Goal: Information Seeking & Learning: Learn about a topic

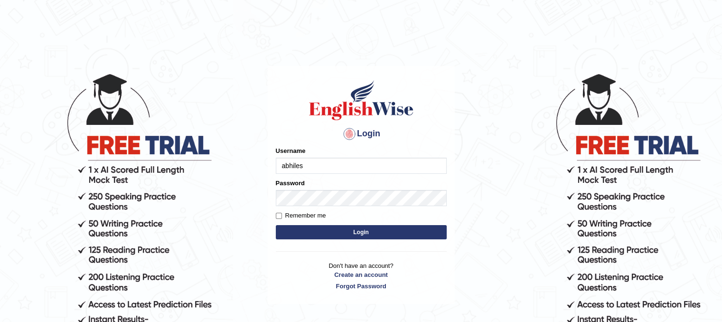
type input "abhilesh"
type input "[PERSON_NAME]"
click at [344, 233] on button "Login" at bounding box center [361, 232] width 171 height 14
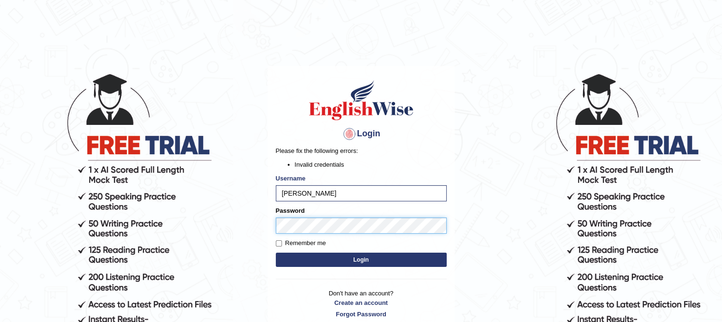
click at [276, 253] on button "Login" at bounding box center [361, 260] width 171 height 14
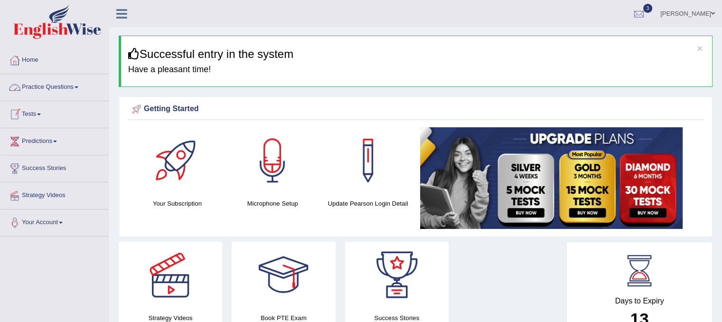
click at [55, 97] on li "Practice Questions Speaking Practice Read Aloud Repeat Sentence Describe Image …" at bounding box center [54, 87] width 108 height 27
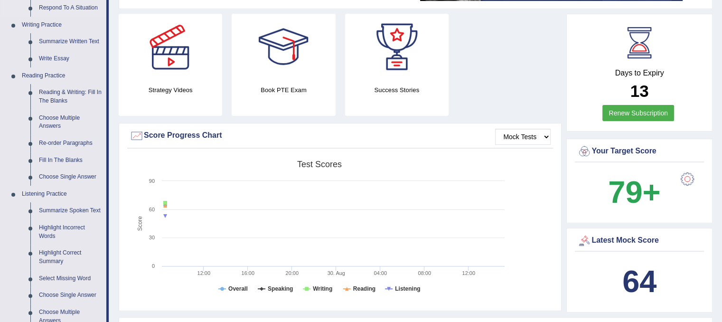
scroll to position [247, 0]
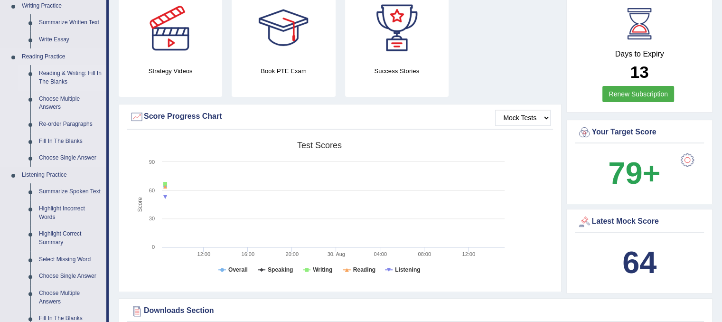
click at [73, 71] on link "Reading & Writing: Fill In The Blanks" at bounding box center [71, 77] width 72 height 25
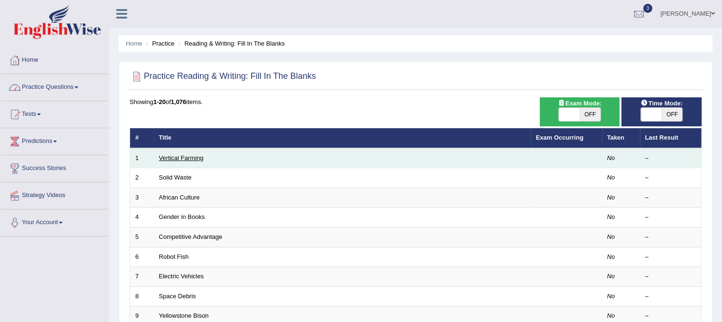
click at [201, 157] on link "Vertical Farming" at bounding box center [181, 157] width 45 height 7
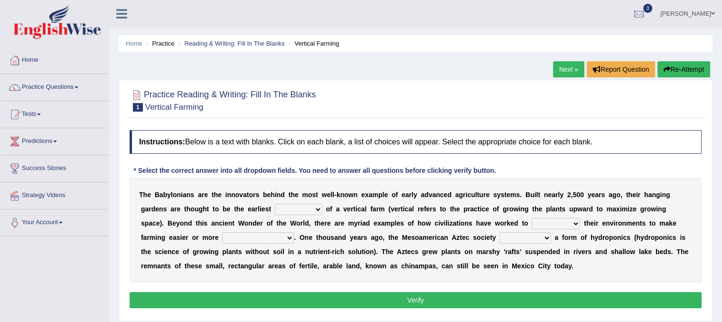
click at [290, 210] on select "prototype failure discredit protocol" at bounding box center [298, 209] width 47 height 11
select select "prototype"
click at [275, 204] on select "prototype failure discredit protocol" at bounding box center [298, 209] width 47 height 11
click at [555, 219] on select "manipulate escape respect disarrange" at bounding box center [556, 223] width 48 height 11
select select "manipulate"
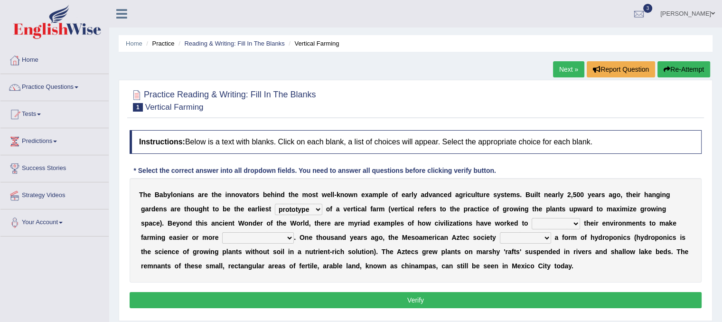
click at [532, 218] on select "manipulate escape respect disarrange" at bounding box center [556, 223] width 48 height 11
click at [260, 234] on select "productive constructive connective counterproductive" at bounding box center [258, 237] width 72 height 11
select select "productive"
click at [222, 232] on select "productive constructive connective counterproductive" at bounding box center [258, 237] width 72 height 11
click at [529, 237] on select "domineered volunteered pioneered engineered" at bounding box center [525, 237] width 51 height 11
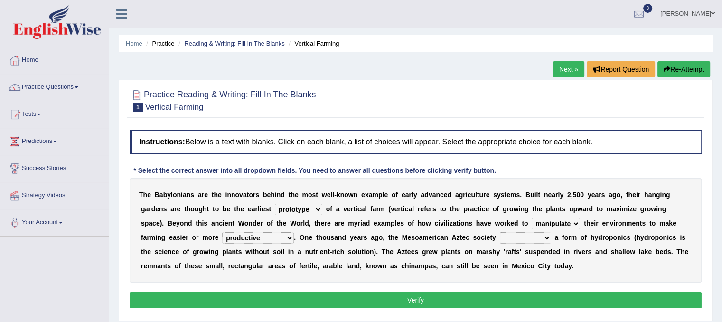
select select "pioneered"
click at [500, 232] on select "domineered volunteered pioneered engineered" at bounding box center [525, 237] width 51 height 11
click at [420, 302] on button "Verify" at bounding box center [416, 300] width 572 height 16
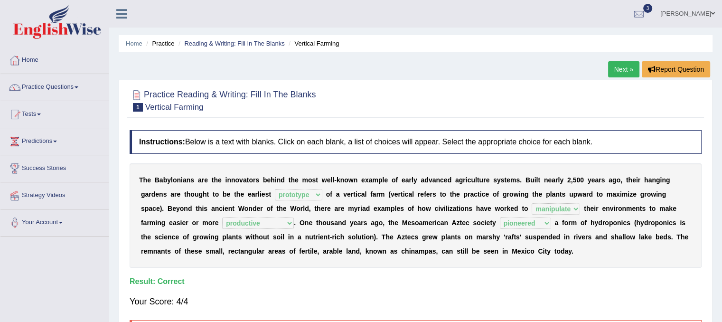
click at [626, 64] on link "Next »" at bounding box center [623, 69] width 31 height 16
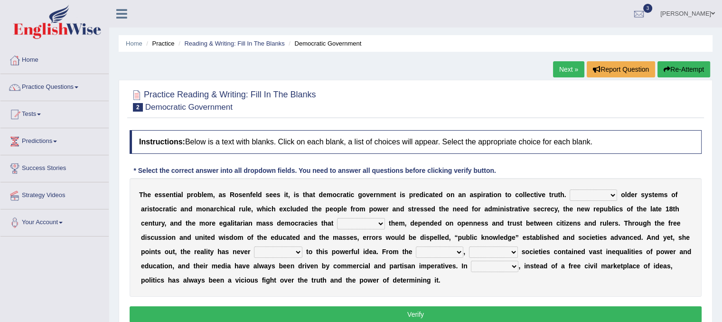
drag, startPoint x: 210, startPoint y: 196, endPoint x: 264, endPoint y: 210, distance: 55.5
click at [264, 210] on div "T h e e s s e n t i a l p r o b l e m , a s R o s e n f e l d s e e s i t , i s…" at bounding box center [416, 237] width 572 height 119
click at [596, 193] on select "Like Unlike Likely Safely" at bounding box center [593, 195] width 47 height 11
select select "Unlike"
click at [570, 190] on select "Like Unlike Likely Safely" at bounding box center [593, 195] width 47 height 11
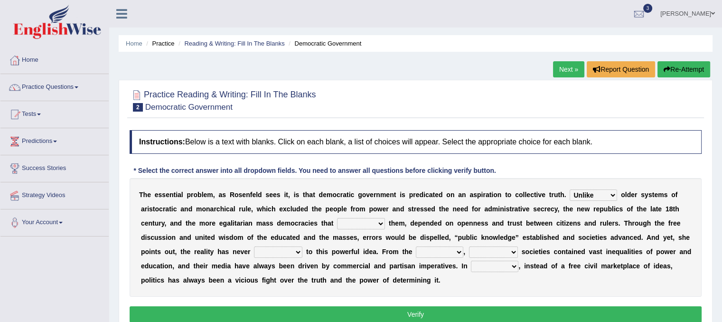
click at [364, 225] on select "readed grated succeeded printed" at bounding box center [361, 223] width 48 height 11
select select "grated"
click at [337, 218] on select "readed grated succeeded printed" at bounding box center [361, 223] width 48 height 11
click at [362, 222] on select "readed grated succeeded printed" at bounding box center [361, 223] width 48 height 11
click at [257, 247] on select "saved up stood up brought up lived up" at bounding box center [278, 252] width 48 height 11
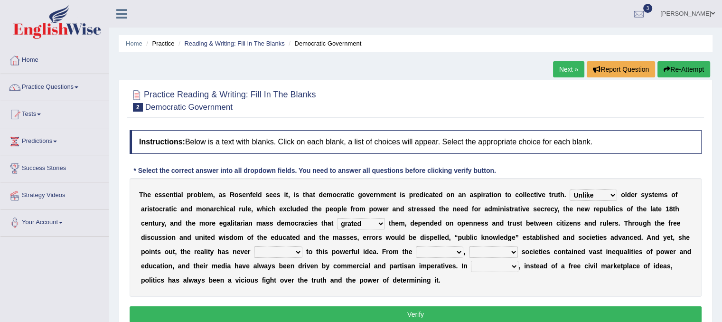
click at [283, 249] on select "saved up stood up brought up lived up" at bounding box center [278, 252] width 48 height 11
select select "brought up"
click at [254, 247] on select "saved up stood up brought up lived up" at bounding box center [278, 252] width 48 height 11
click at [435, 258] on div "T h e e s s e n t i a l p r o b l e m , a s R o s e n f e l d s e e s i t , i s…" at bounding box center [416, 237] width 572 height 119
click at [443, 251] on select "outset ranged stood caught" at bounding box center [439, 252] width 47 height 11
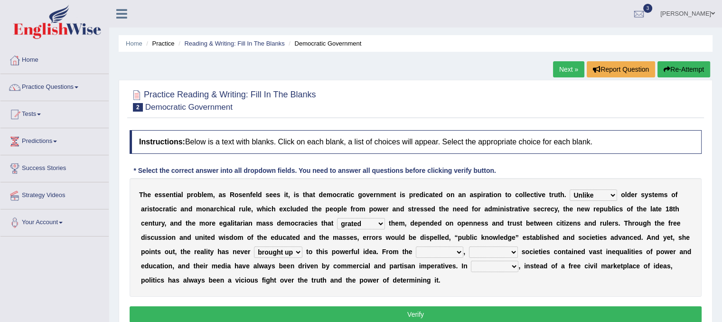
select select "outset"
click at [416, 247] on select "outset ranged stood caught" at bounding box center [439, 252] width 47 height 11
click at [484, 250] on select "freedom democratic media stilled" at bounding box center [493, 252] width 49 height 11
select select "democratic"
click at [469, 247] on select "freedom democratic media stilled" at bounding box center [493, 252] width 49 height 11
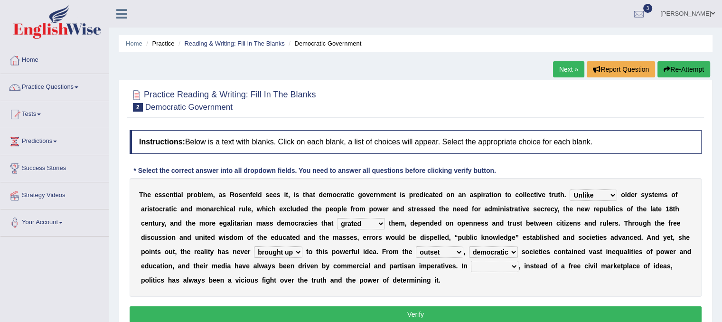
click at [443, 252] on select "outset ranged stood caught" at bounding box center [439, 252] width 47 height 11
click at [491, 261] on select "power practice ideas fought" at bounding box center [494, 266] width 47 height 11
select select "ideas"
click at [471, 261] on select "power practice ideas fought" at bounding box center [494, 266] width 47 height 11
click at [485, 251] on select "freedom democratic media stilled" at bounding box center [493, 252] width 49 height 11
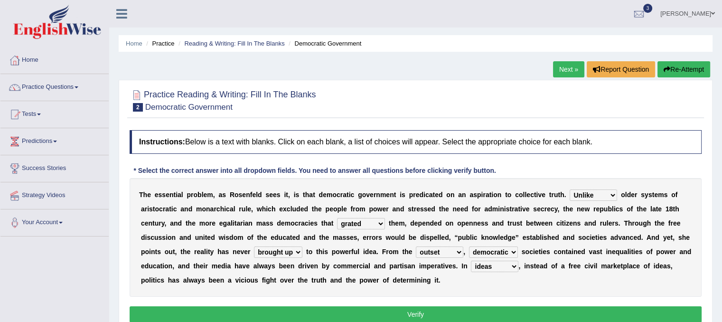
select select "media"
click at [469, 247] on select "freedom democratic media stilled" at bounding box center [493, 252] width 49 height 11
click at [446, 247] on select "outset ranged stood caught" at bounding box center [439, 252] width 47 height 11
select select "ranged"
click at [416, 247] on select "outset ranged stood caught" at bounding box center [439, 252] width 47 height 11
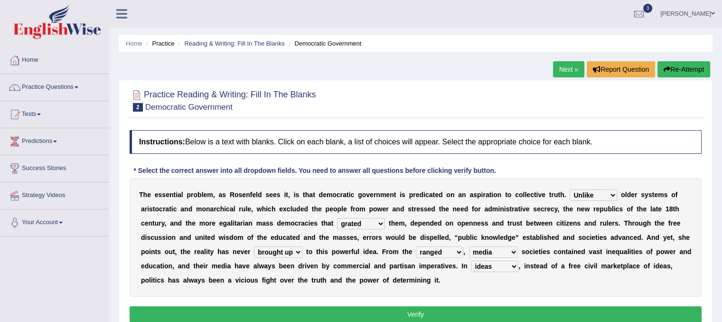
click at [418, 313] on button "Verify" at bounding box center [416, 314] width 572 height 16
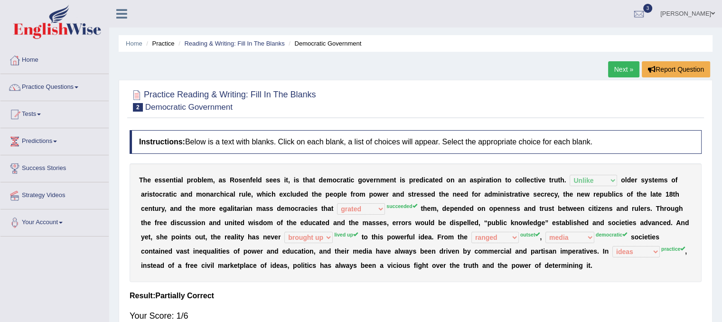
click at [616, 75] on link "Next »" at bounding box center [623, 69] width 31 height 16
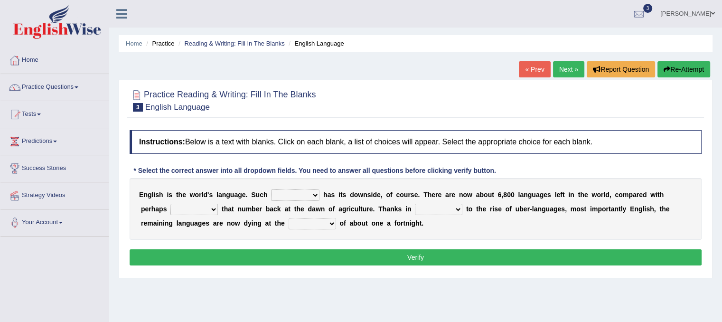
click at [296, 192] on select "power idea subject dominance" at bounding box center [295, 195] width 48 height 11
select select "subject"
click at [271, 190] on select "power idea subject dominance" at bounding box center [295, 195] width 48 height 11
click at [195, 210] on select "rise twice firstly never" at bounding box center [194, 209] width 47 height 11
select select "twice"
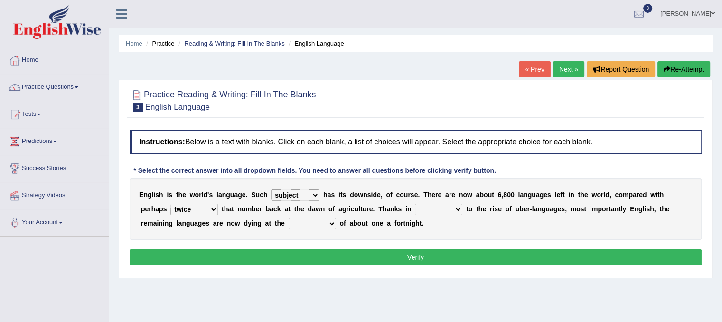
click at [171, 204] on select "rise twice firstly never" at bounding box center [194, 209] width 47 height 11
click at [433, 213] on select "rare start part bother" at bounding box center [438, 209] width 47 height 11
select select "part"
click at [415, 204] on select "rare start part bother" at bounding box center [438, 209] width 47 height 11
click at [324, 224] on select "state rate wait great" at bounding box center [312, 223] width 47 height 11
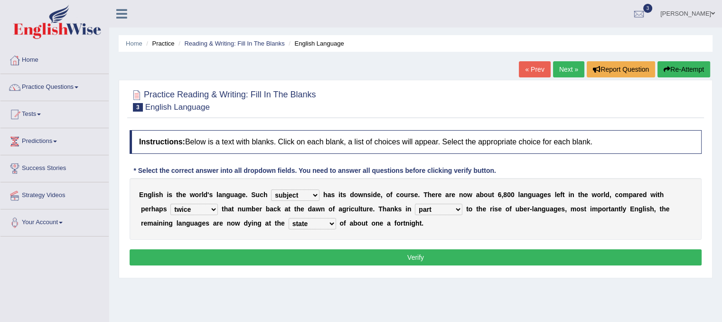
click at [289, 218] on select "state rate wait great" at bounding box center [312, 223] width 47 height 11
click at [320, 220] on select "state rate wait great" at bounding box center [312, 223] width 47 height 11
select select "rate"
click at [289, 218] on select "state rate wait great" at bounding box center [312, 223] width 47 height 11
click at [308, 260] on button "Verify" at bounding box center [416, 257] width 572 height 16
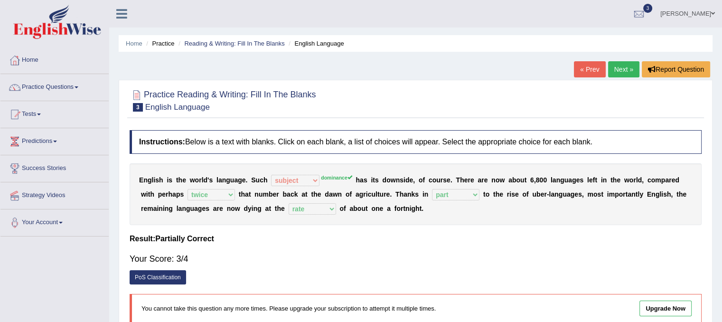
click at [616, 64] on link "Next »" at bounding box center [623, 69] width 31 height 16
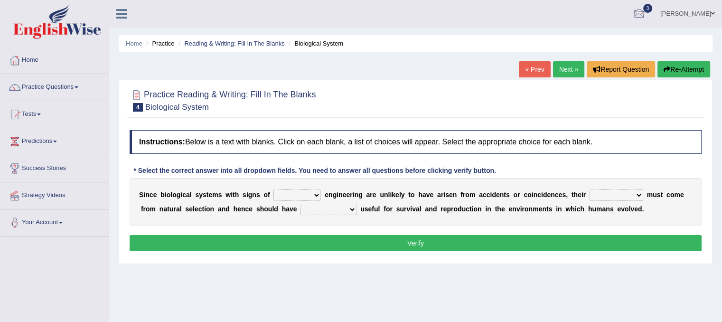
click at [646, 12] on div at bounding box center [639, 14] width 14 height 14
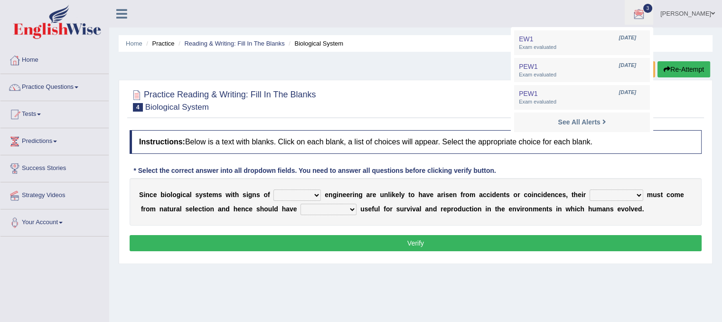
click at [294, 195] on select "system national extra complex" at bounding box center [297, 195] width 47 height 11
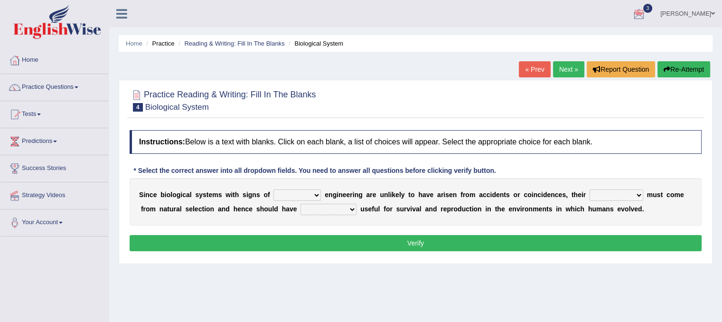
select select "complex"
click at [274, 190] on select "system national extra complex" at bounding box center [297, 195] width 47 height 11
click at [610, 199] on select "presence organisation registration structures" at bounding box center [617, 195] width 54 height 11
select select "structures"
click at [590, 190] on select "presence organisation registration structures" at bounding box center [617, 195] width 54 height 11
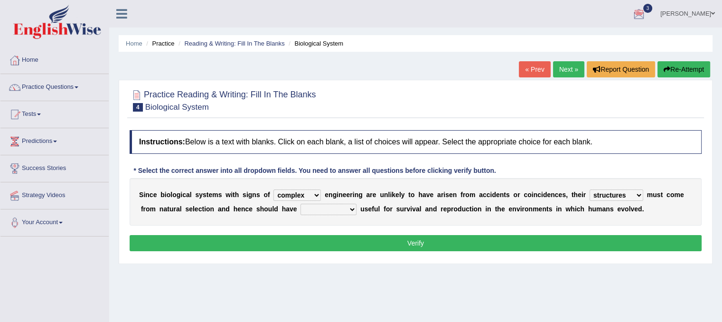
click at [340, 211] on select "functions cultures samples introductions" at bounding box center [329, 209] width 56 height 11
select select "cultures"
click at [301, 204] on select "functions cultures samples introductions" at bounding box center [329, 209] width 56 height 11
click at [372, 240] on button "Verify" at bounding box center [416, 243] width 572 height 16
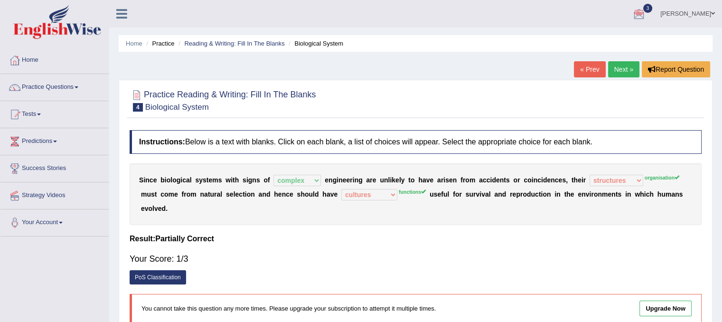
click at [619, 67] on link "Next »" at bounding box center [623, 69] width 31 height 16
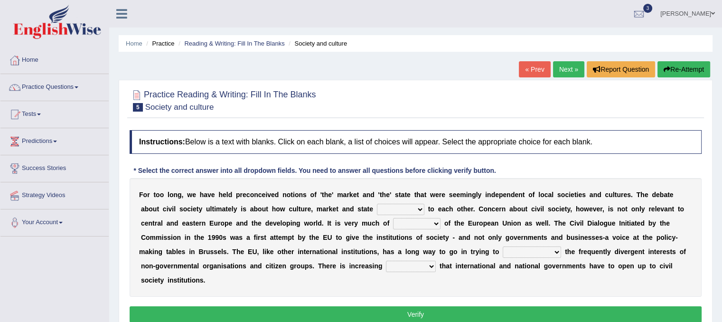
click at [413, 211] on select "stay relate bring telling" at bounding box center [400, 209] width 47 height 11
select select "relate"
click at [377, 204] on select "stay relate bring telling" at bounding box center [400, 209] width 47 height 11
click at [421, 224] on select "interest brought shown suspect" at bounding box center [416, 223] width 47 height 11
select select "interest"
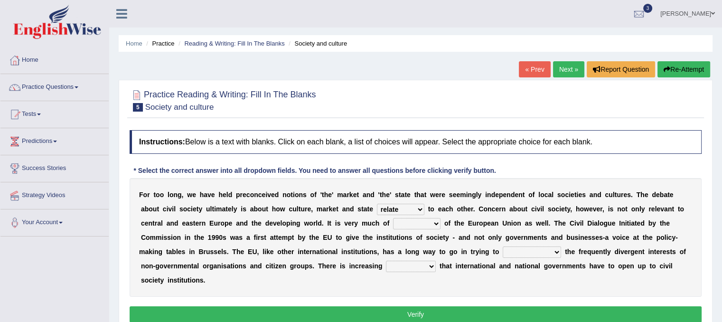
click at [393, 218] on select "interest brought shown suspect" at bounding box center [416, 223] width 47 height 11
click at [529, 250] on select "indulge express supreme accommodate" at bounding box center [532, 252] width 58 height 11
select select "express"
click at [503, 247] on select "indulge express supreme accommodate" at bounding box center [532, 252] width 58 height 11
click at [410, 265] on select "tolerance expression recognition sample" at bounding box center [411, 266] width 50 height 11
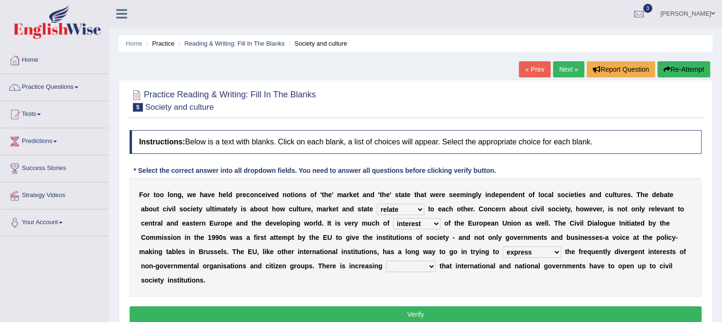
click at [395, 279] on div "F o r t o o l o n g , w e h a v e h e l d p r e c o n c e i v e d n o t i o n s…" at bounding box center [416, 237] width 572 height 119
click at [412, 265] on select "tolerance expression recognition sample" at bounding box center [411, 266] width 50 height 11
click at [386, 261] on select "tolerance expression recognition sample" at bounding box center [411, 266] width 50 height 11
click at [402, 265] on select "tolerance expression recognition sample" at bounding box center [411, 266] width 50 height 11
select select "expression"
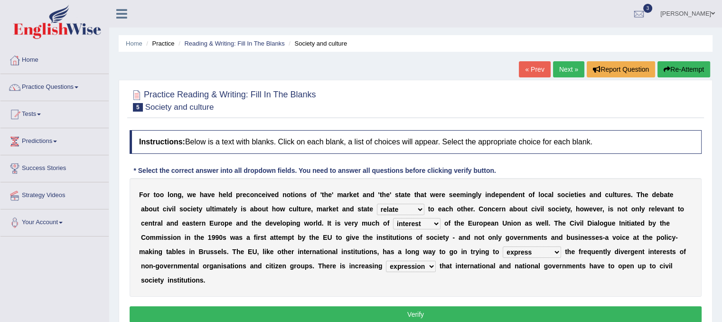
click at [386, 261] on select "tolerance expression recognition sample" at bounding box center [411, 266] width 50 height 11
click at [382, 313] on button "Verify" at bounding box center [416, 314] width 572 height 16
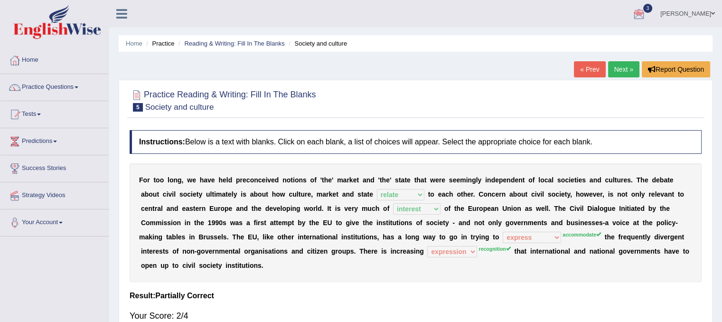
click at [617, 71] on link "Next »" at bounding box center [623, 69] width 31 height 16
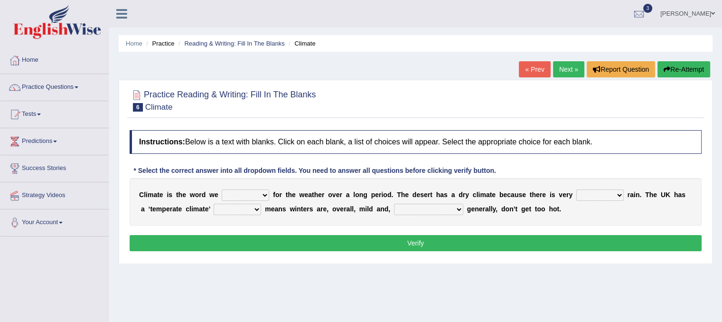
click at [250, 192] on select "give take use throw" at bounding box center [245, 195] width 47 height 11
click at [222, 190] on select "give take use throw" at bounding box center [245, 195] width 47 height 11
click at [254, 194] on select "give take use throw" at bounding box center [245, 195] width 47 height 11
select select "use"
click at [222, 190] on select "give take use throw" at bounding box center [245, 195] width 47 height 11
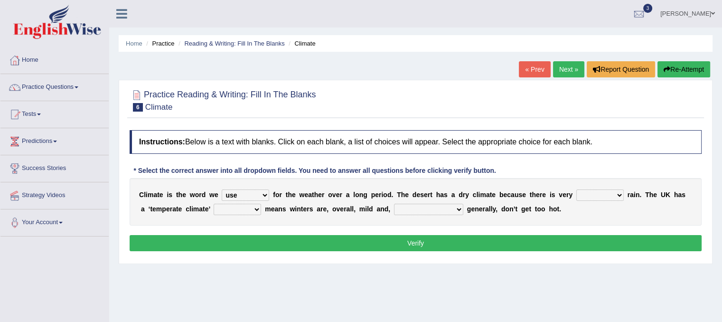
click at [601, 196] on select "much little least less" at bounding box center [600, 195] width 47 height 11
click at [577, 190] on select "much little least less" at bounding box center [600, 195] width 47 height 11
click at [600, 190] on select "much little least less" at bounding box center [600, 195] width 47 height 11
select select "less"
click at [577, 190] on select "much little least less" at bounding box center [600, 195] width 47 height 11
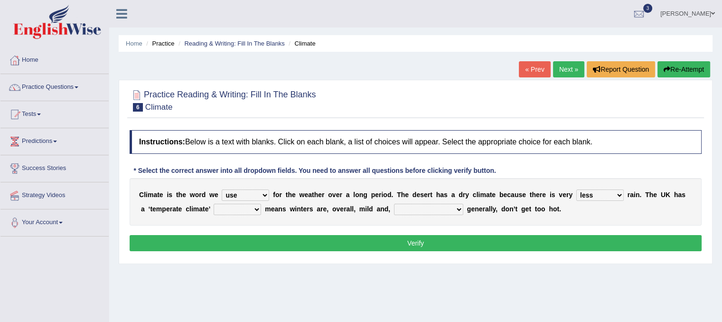
click at [241, 205] on select "when where which where" at bounding box center [237, 209] width 47 height 11
select select "which"
click at [214, 204] on select "when where which where" at bounding box center [237, 209] width 47 height 11
click at [412, 209] on select "weather winters summers warmer" at bounding box center [428, 209] width 69 height 11
select select "summers"
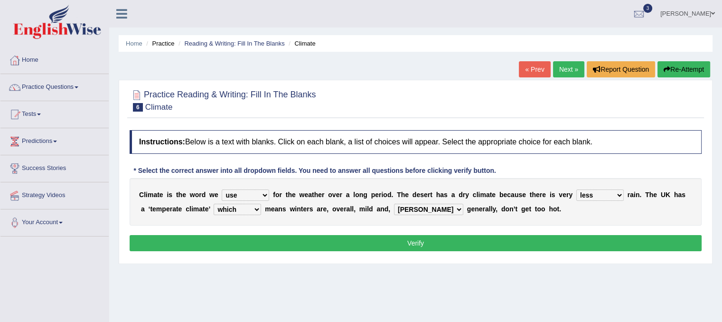
click at [394, 204] on select "weather winters summers warmer" at bounding box center [428, 209] width 69 height 11
click at [413, 240] on button "Verify" at bounding box center [416, 243] width 572 height 16
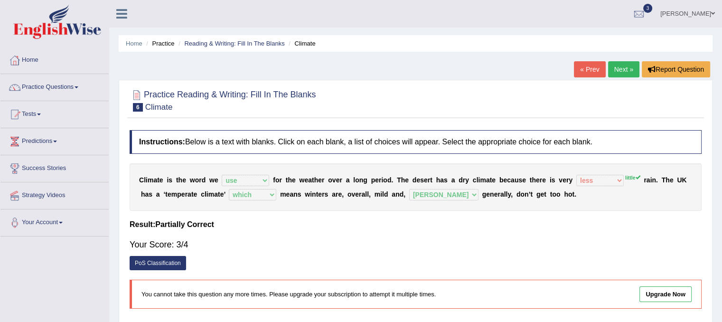
click at [627, 66] on link "Next »" at bounding box center [623, 69] width 31 height 16
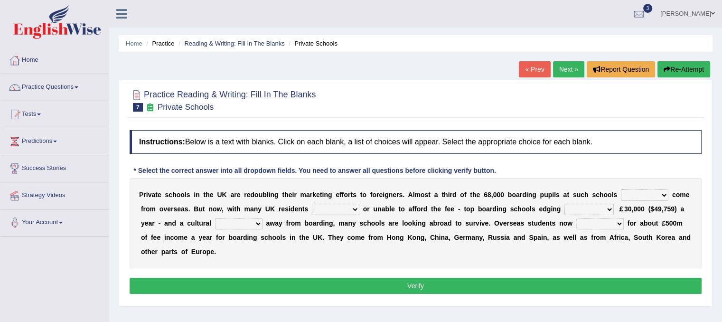
click at [627, 192] on select "all set already great news" at bounding box center [644, 195] width 47 height 11
select select "already"
click at [621, 190] on select "all set already great news" at bounding box center [644, 195] width 47 height 11
click at [343, 204] on select "answering unwilling realising storing" at bounding box center [335, 209] width 47 height 11
select select "unwilling"
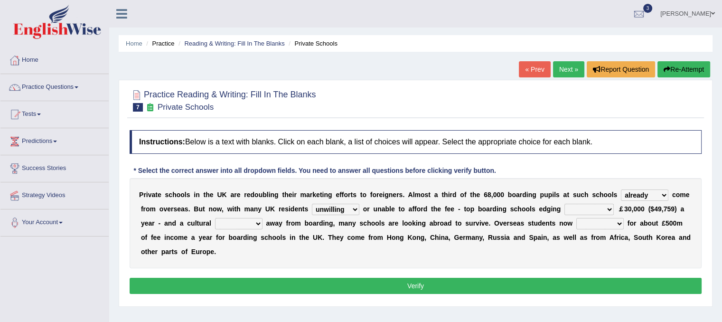
click at [312, 204] on select "answering unwilling realising storing" at bounding box center [335, 209] width 47 height 11
click at [584, 205] on select "rewards towards notification amounting" at bounding box center [589, 209] width 49 height 11
select select "towards"
click at [565, 204] on select "rewards towards notification amounting" at bounding box center [589, 209] width 49 height 11
click at [602, 211] on select "rewards towards notification amounting" at bounding box center [589, 209] width 49 height 11
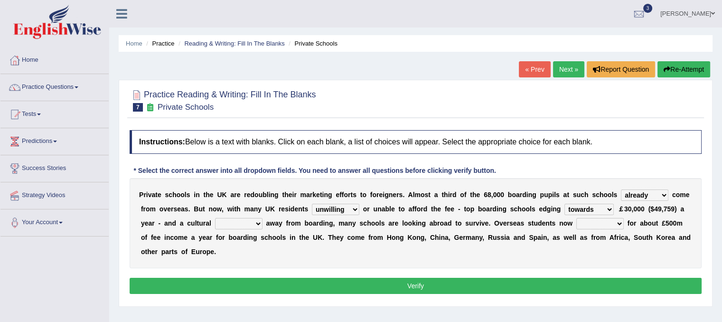
click at [232, 216] on div "P r i v a t e s c h o o l s i n t h e U K a r e r e d o u b l i n g t h e i r m…" at bounding box center [416, 223] width 572 height 90
click at [232, 219] on select "go rattle shatter shift" at bounding box center [238, 223] width 47 height 11
select select "go"
click at [215, 218] on select "go rattle shatter shift" at bounding box center [238, 223] width 47 height 11
click at [587, 225] on select "hold think account say" at bounding box center [600, 223] width 47 height 11
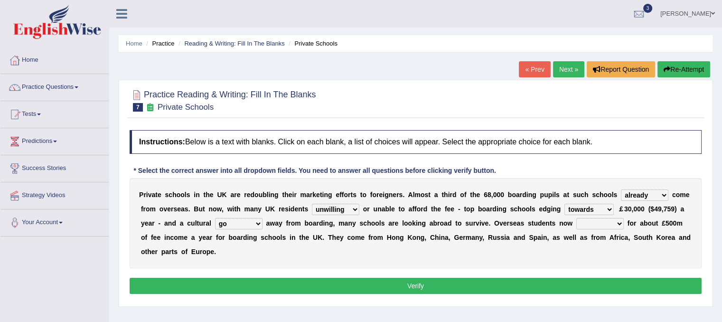
select select "account"
click at [577, 218] on select "hold think account say" at bounding box center [600, 223] width 47 height 11
click at [546, 284] on button "Verify" at bounding box center [416, 286] width 572 height 16
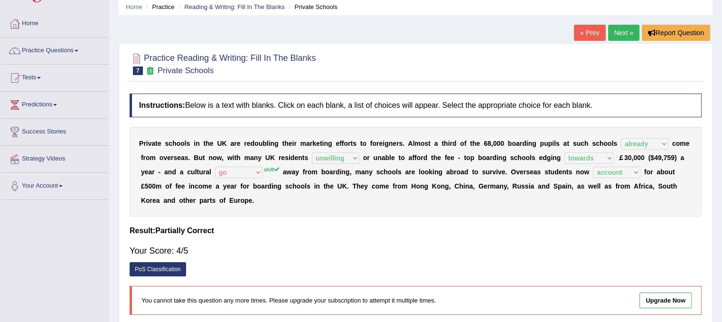
scroll to position [38, 0]
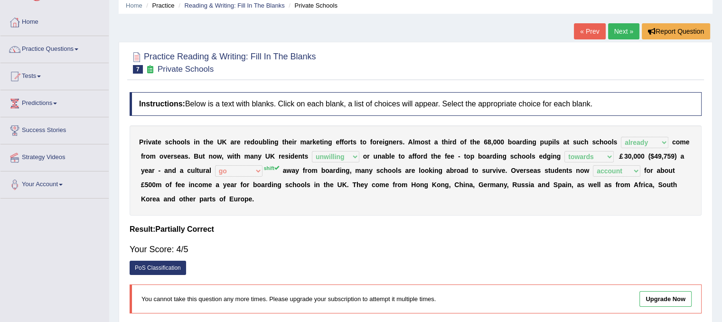
click at [619, 29] on link "Next »" at bounding box center [623, 31] width 31 height 16
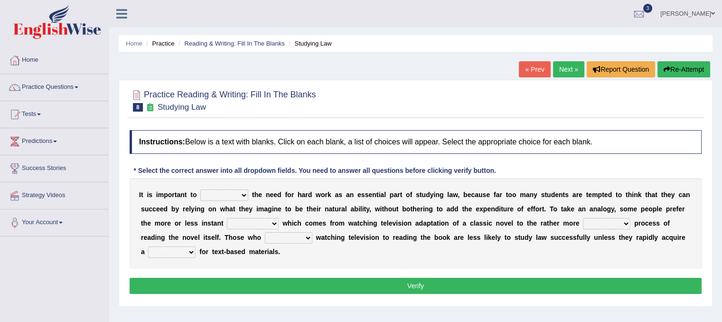
click at [229, 190] on select "emphasise criticise adjust replicate" at bounding box center [224, 195] width 48 height 11
select select "emphasise"
click at [200, 190] on select "emphasise criticise adjust replicate" at bounding box center [224, 195] width 48 height 11
click at [248, 226] on select "satisfaction reaction gratification adjusted" at bounding box center [253, 223] width 52 height 11
select select "satisfaction"
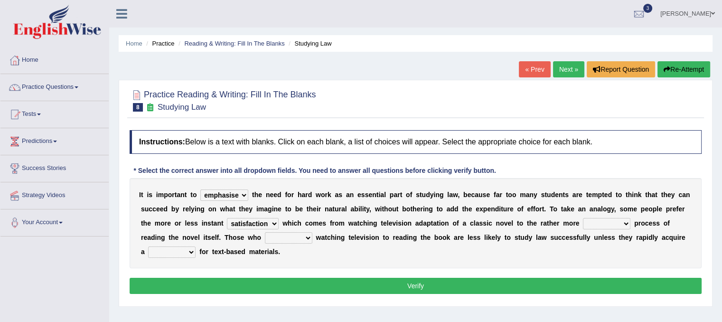
click at [227, 218] on select "satisfaction reaction gratification adjusted" at bounding box center [253, 223] width 52 height 11
click at [602, 220] on select "fulfilling laborious acquire broken" at bounding box center [606, 223] width 47 height 11
click at [583, 218] on select "fulfilling laborious acquire broken" at bounding box center [606, 223] width 47 height 11
click at [619, 225] on select "fulfilling laborious acquire broken" at bounding box center [606, 223] width 47 height 11
select select "fulfilling"
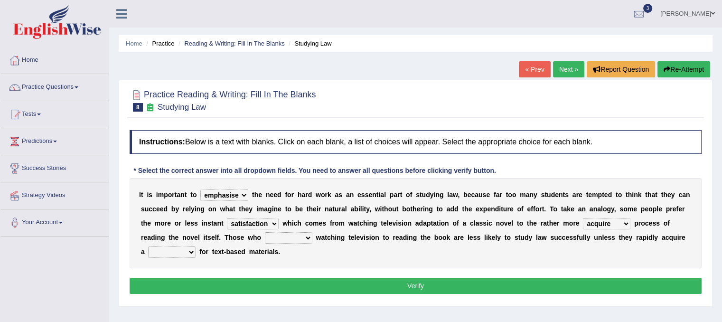
click at [583, 218] on select "fulfilling laborious acquire broken" at bounding box center [606, 223] width 47 height 11
click at [289, 236] on select "refer prefer stuff knot" at bounding box center [288, 237] width 47 height 11
select select "prefer"
click at [265, 232] on select "refer prefer stuff knot" at bounding box center [288, 237] width 47 height 11
click at [171, 244] on div "I t i s i m p o r t a n t t o emphasise criticise adjust replicate t h e n e e …" at bounding box center [416, 223] width 572 height 90
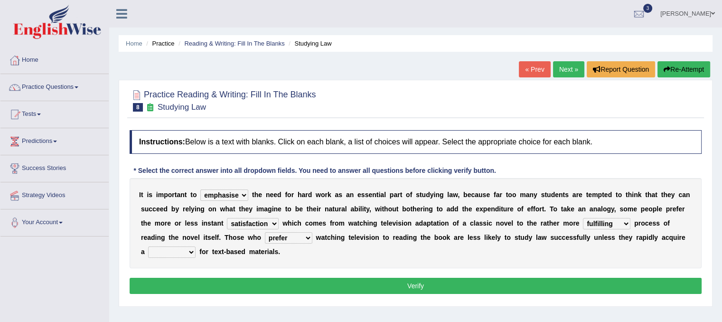
click at [171, 247] on select "judgement waste taste set" at bounding box center [171, 252] width 47 height 11
select select "judgement"
click at [148, 247] on select "judgement waste taste set" at bounding box center [171, 252] width 47 height 11
click at [199, 285] on button "Verify" at bounding box center [416, 286] width 572 height 16
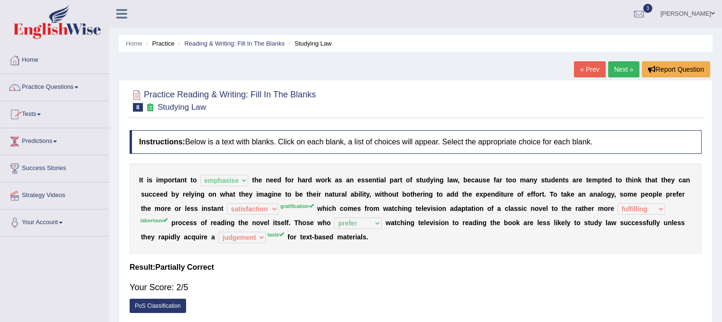
click at [55, 113] on link "Tests" at bounding box center [54, 113] width 108 height 24
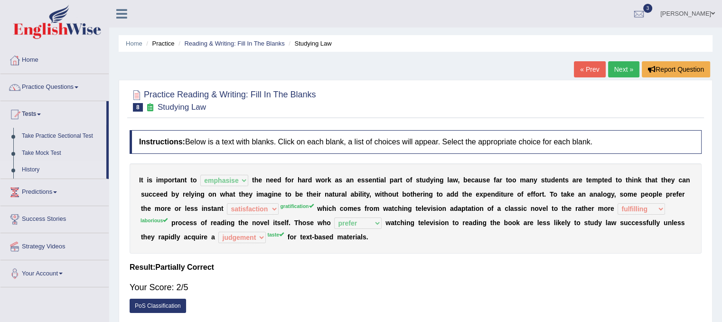
click at [35, 173] on link "History" at bounding box center [62, 169] width 89 height 17
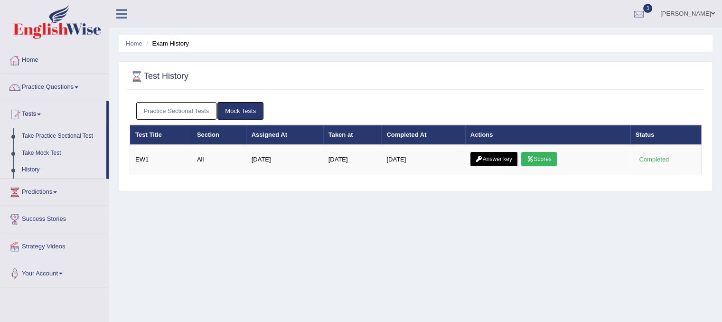
click at [199, 115] on link "Practice Sectional Tests" at bounding box center [176, 111] width 81 height 18
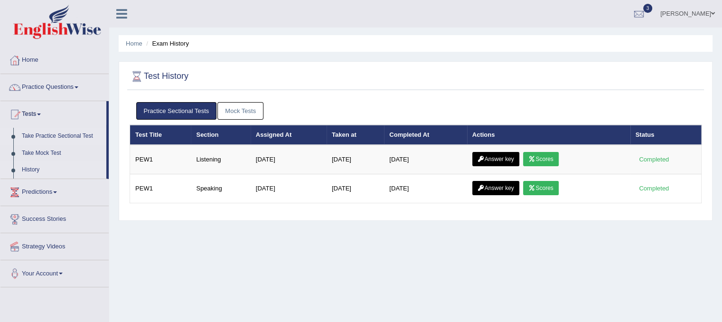
click at [70, 139] on link "Take Practice Sectional Test" at bounding box center [62, 136] width 89 height 17
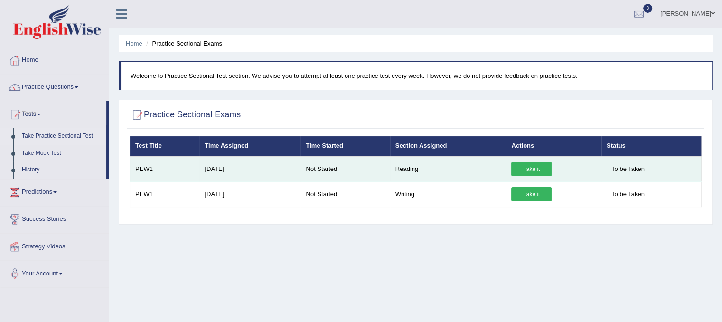
click at [528, 165] on link "Take it" at bounding box center [532, 169] width 40 height 14
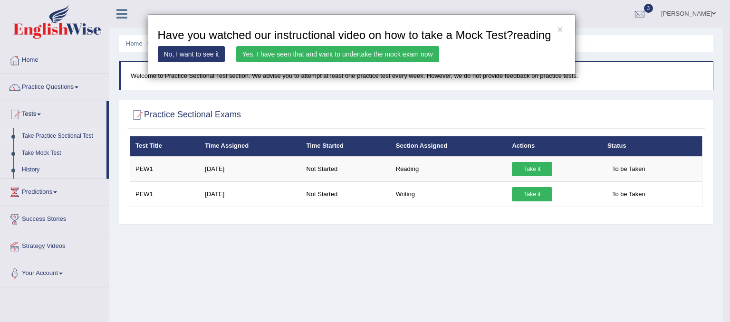
click at [351, 56] on link "Yes, I have seen that and want to undertake the mock exam now" at bounding box center [337, 54] width 203 height 16
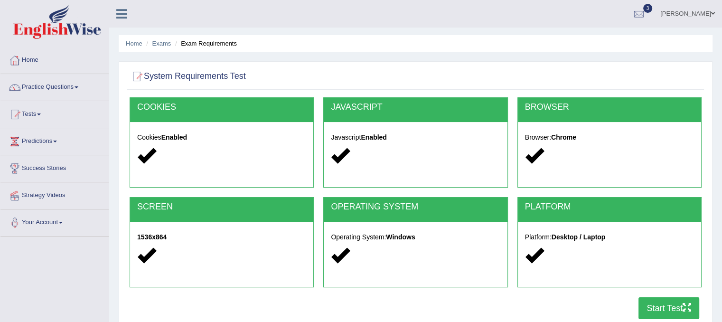
click at [658, 310] on button "Start Test" at bounding box center [669, 308] width 61 height 22
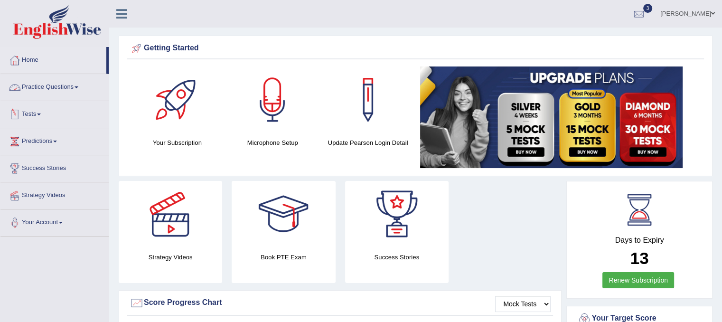
click at [36, 114] on link "Tests" at bounding box center [54, 113] width 108 height 24
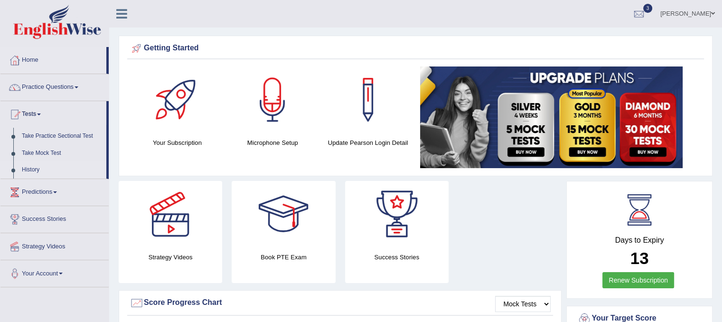
click at [21, 172] on link "History" at bounding box center [62, 169] width 89 height 17
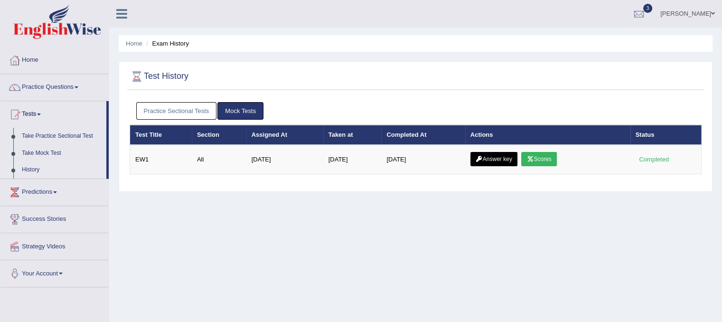
click at [200, 107] on link "Practice Sectional Tests" at bounding box center [176, 111] width 81 height 18
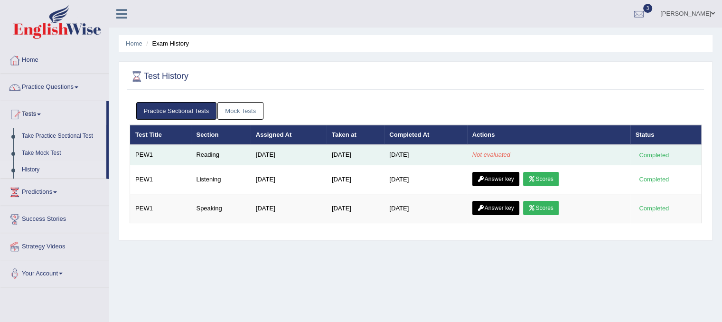
click at [483, 154] on em "Not evaluated" at bounding box center [492, 154] width 38 height 7
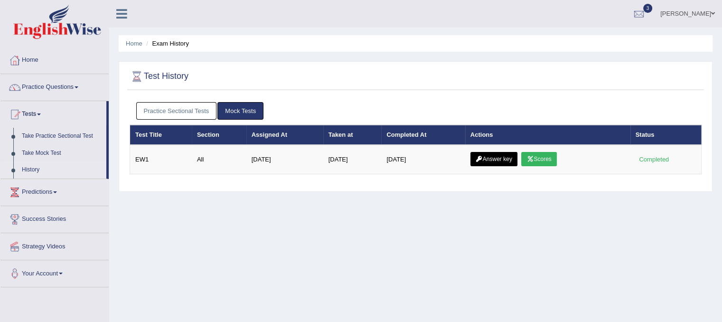
click at [159, 109] on link "Practice Sectional Tests" at bounding box center [176, 111] width 81 height 18
click at [168, 111] on link "Practice Sectional Tests" at bounding box center [176, 111] width 81 height 18
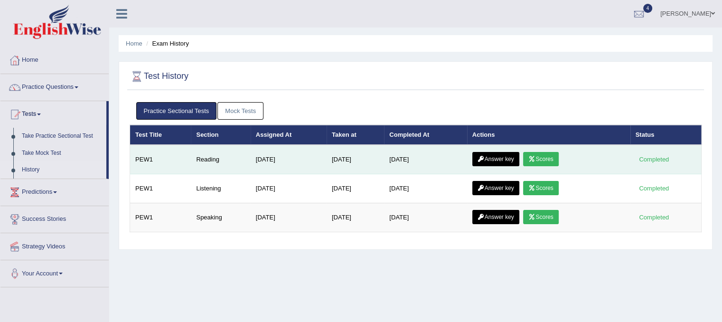
click at [547, 153] on link "Scores" at bounding box center [540, 159] width 35 height 14
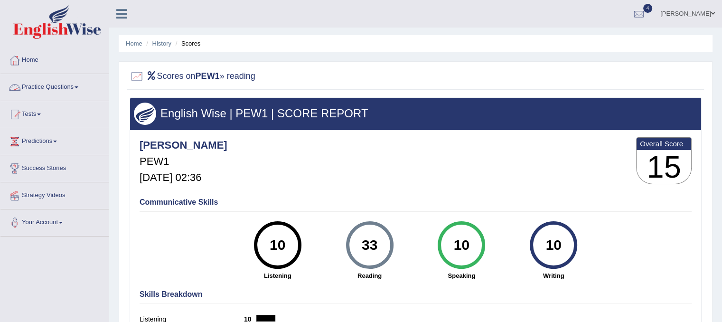
click at [66, 89] on link "Practice Questions" at bounding box center [54, 86] width 108 height 24
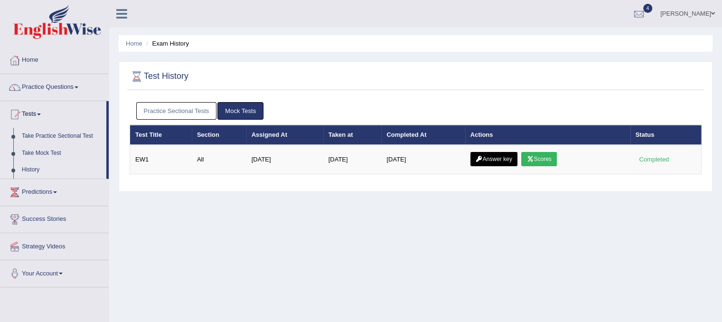
click at [207, 114] on link "Practice Sectional Tests" at bounding box center [176, 111] width 81 height 18
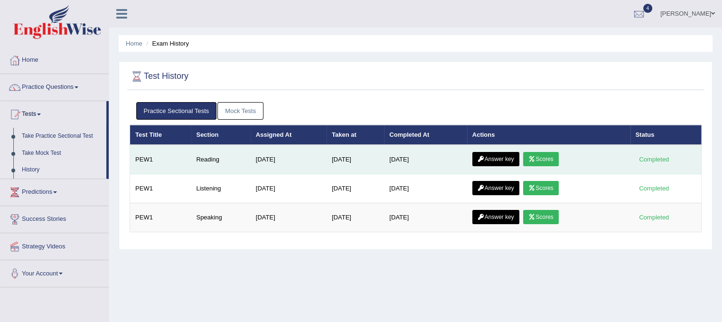
click at [490, 158] on link "Answer key" at bounding box center [496, 159] width 47 height 14
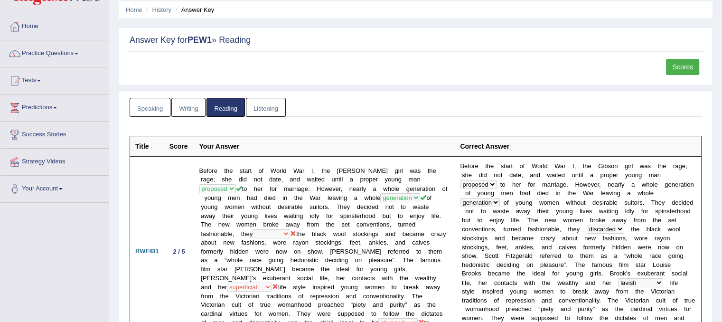
scroll to position [27, 0]
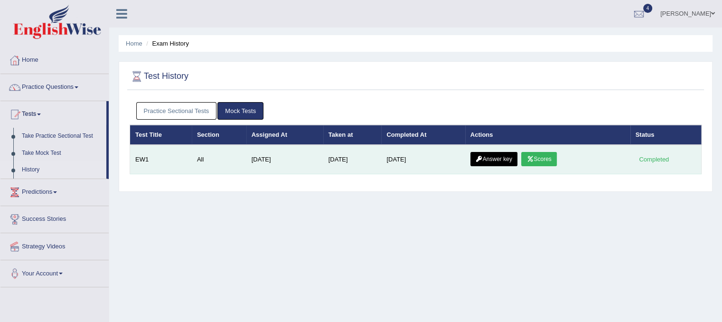
click at [553, 158] on link "Scores" at bounding box center [539, 159] width 35 height 14
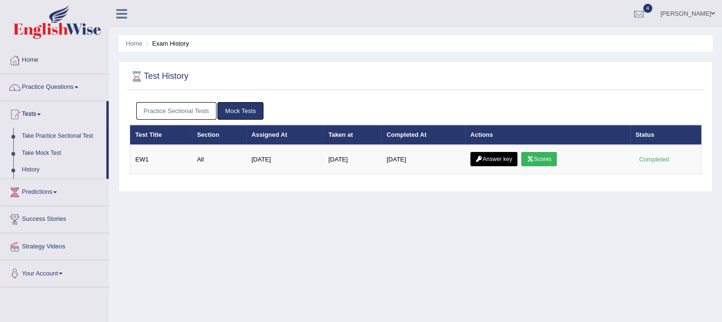
click at [166, 108] on link "Practice Sectional Tests" at bounding box center [176, 111] width 81 height 18
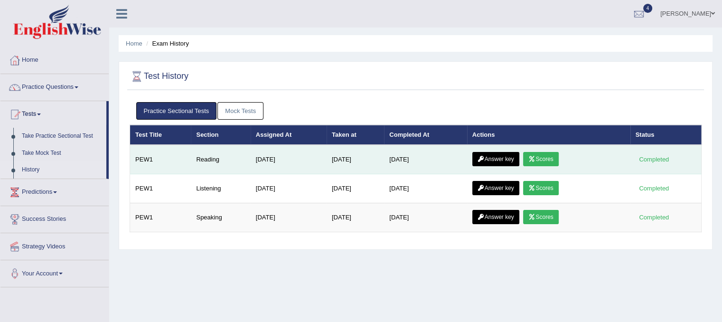
click at [547, 154] on link "Scores" at bounding box center [540, 159] width 35 height 14
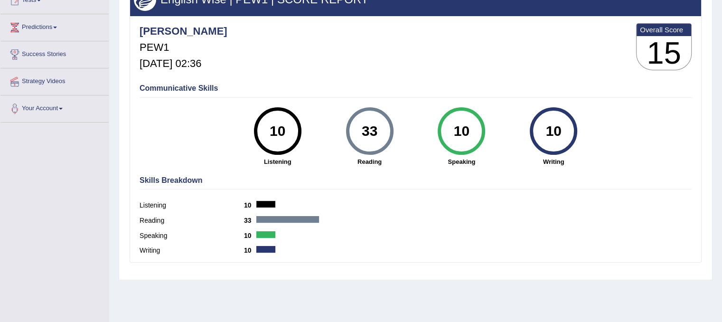
scroll to position [133, 0]
